Goal: Check status: Check status

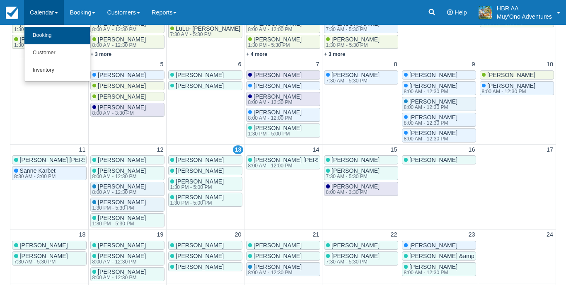
scroll to position [176, 0]
click at [51, 33] on link "Booking" at bounding box center [56, 35] width 65 height 17
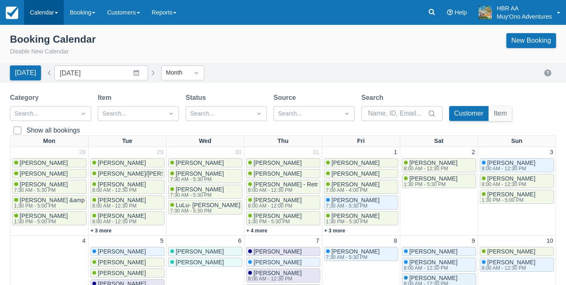
click at [51, 13] on link "Calendar" at bounding box center [44, 12] width 40 height 25
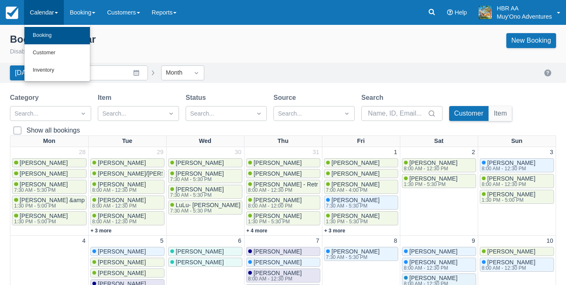
click at [50, 34] on link "Booking" at bounding box center [56, 35] width 65 height 17
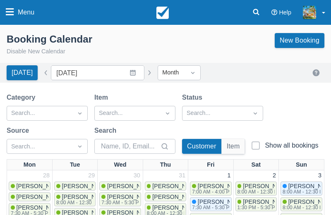
click at [286, 149] on div "Category Search... Item Search... Status Search... Source Search... Search Cust…" at bounding box center [166, 126] width 318 height 67
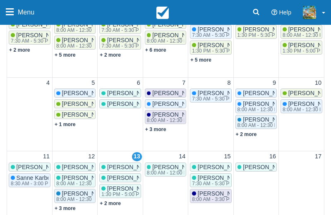
scroll to position [174, 0]
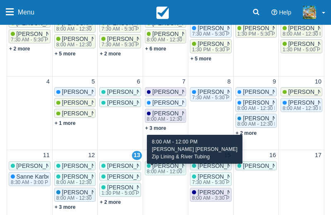
click at [172, 174] on div "8:00 AM - 12:00 PM" at bounding box center [198, 171] width 102 height 5
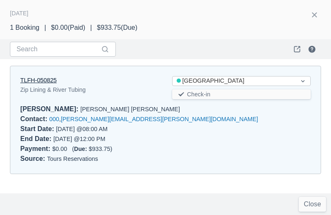
click at [38, 81] on link "TLFH-050825" at bounding box center [38, 80] width 36 height 7
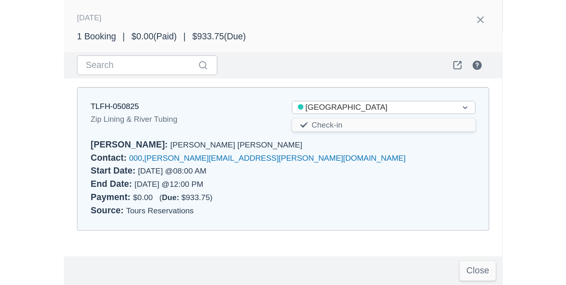
scroll to position [92, 0]
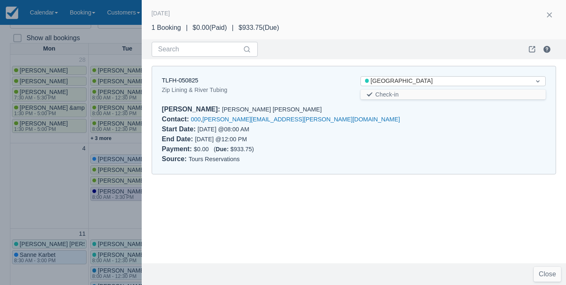
click at [27, 157] on div at bounding box center [283, 142] width 566 height 285
